Goal: Unclear: Browse casually

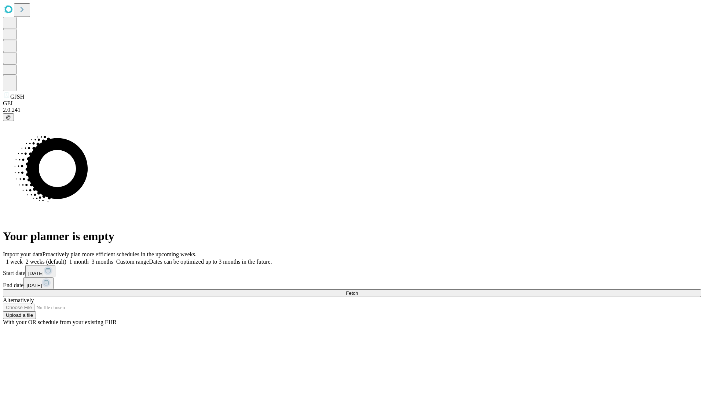
click at [358, 291] on span "Fetch" at bounding box center [352, 294] width 12 height 6
